Goal: Use online tool/utility: Utilize a website feature to perform a specific function

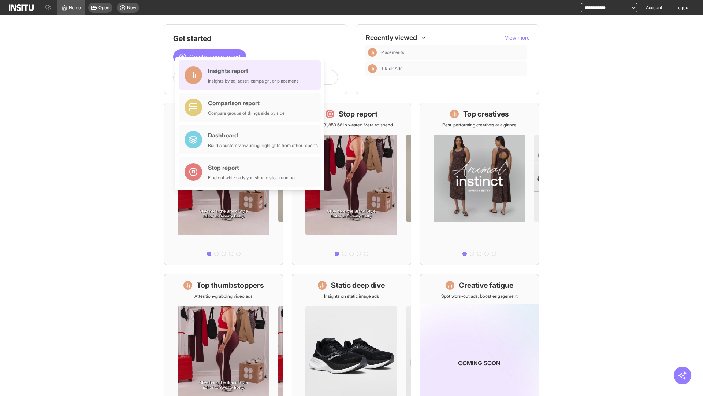
click at [252, 75] on div "Insights report Insights by ad, adset, campaign, or placement" at bounding box center [253, 75] width 90 height 18
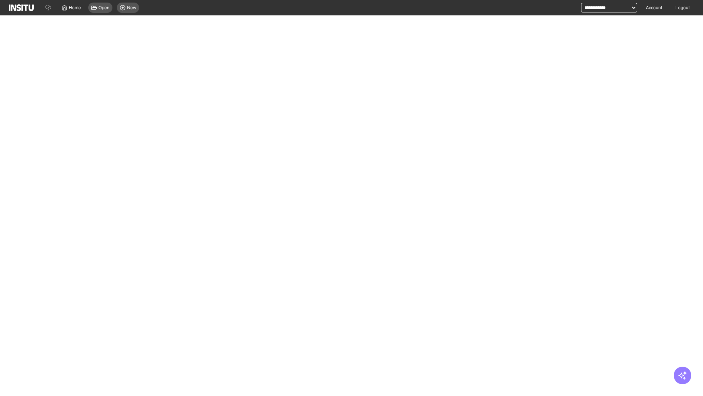
select select "**"
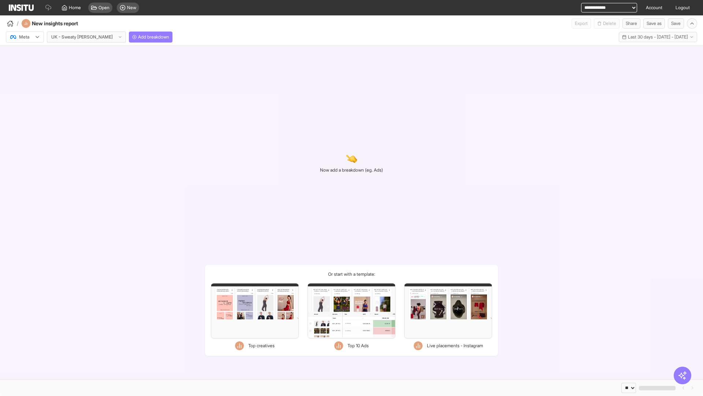
click at [25, 37] on div at bounding box center [20, 36] width 21 height 7
click at [25, 53] on span "Meta" at bounding box center [24, 52] width 10 height 7
click at [138, 37] on span "Add breakdown" at bounding box center [153, 37] width 31 height 6
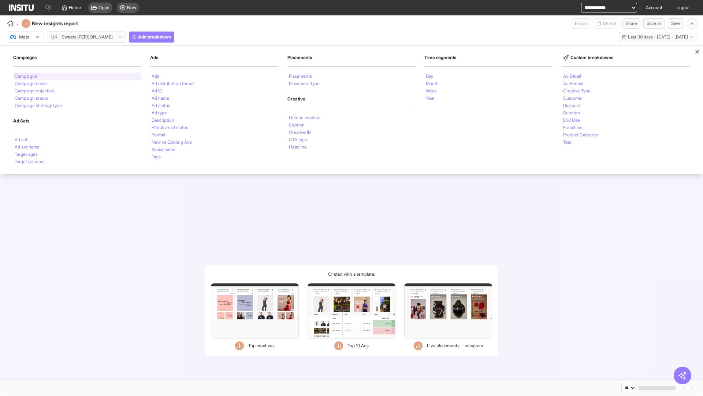
click at [26, 76] on li "Campaigns" at bounding box center [26, 76] width 22 height 4
